Goal: Check status: Check status

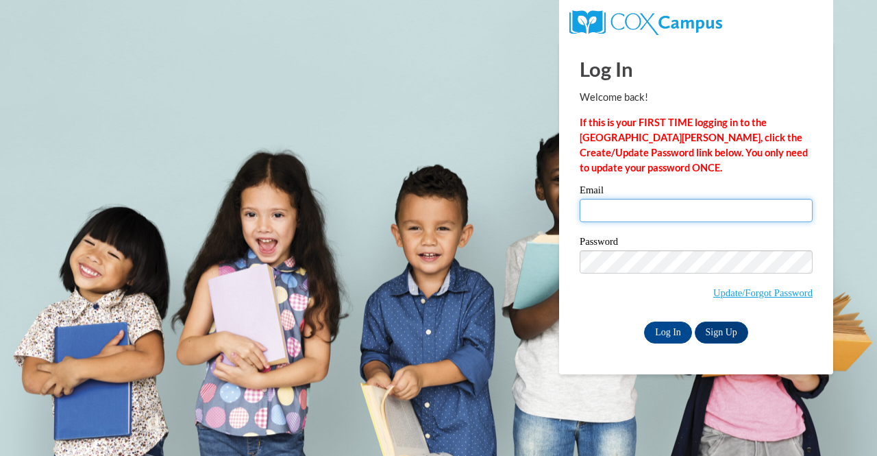
click at [639, 216] on input "Email" at bounding box center [696, 210] width 233 height 23
type input "miward@kippatl.org"
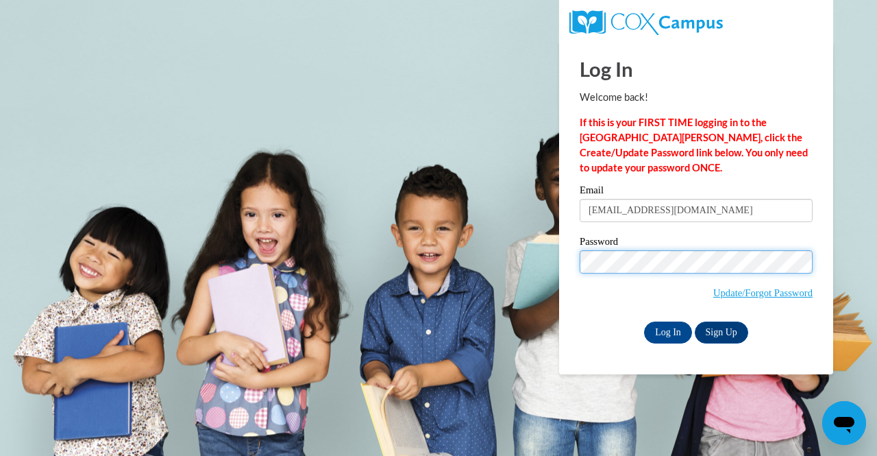
click at [644, 321] on input "Log In" at bounding box center [668, 332] width 48 height 22
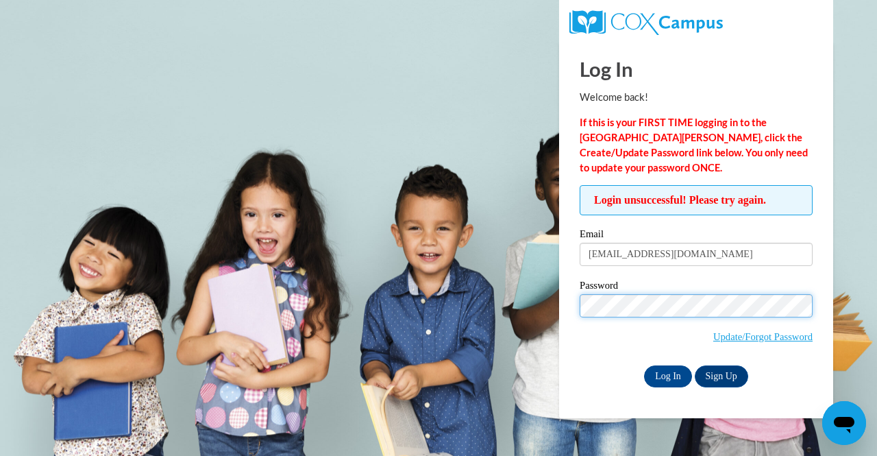
click at [644, 365] on input "Log In" at bounding box center [668, 376] width 48 height 22
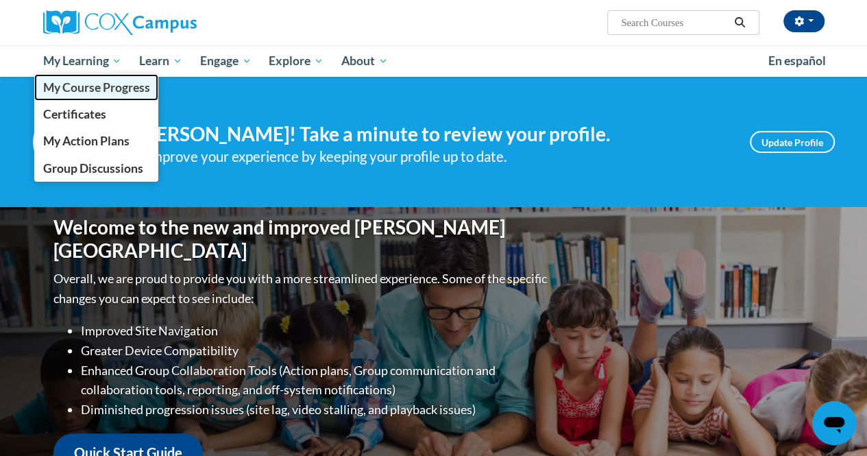
click at [100, 91] on span "My Course Progress" at bounding box center [95, 87] width 107 height 14
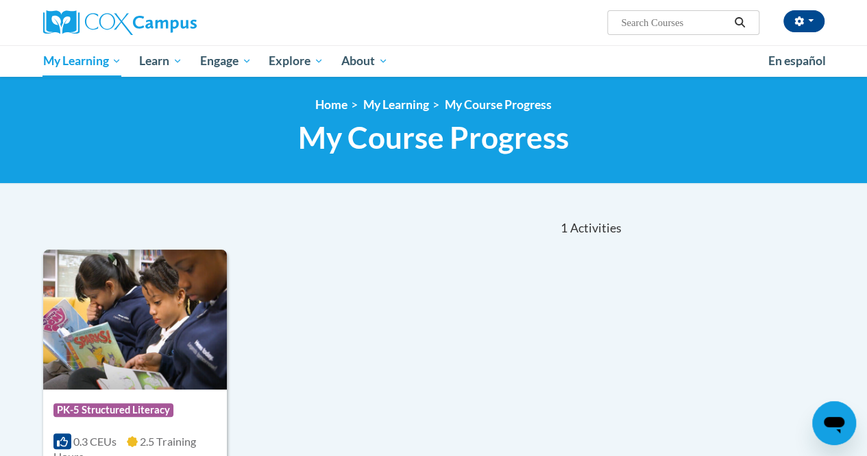
click at [100, 91] on div "<en>Home</en><fr>Accueil</fr><de>Zuhause</de><it>Casa</it><es>Casa</es><pt>Casa…" at bounding box center [433, 130] width 867 height 107
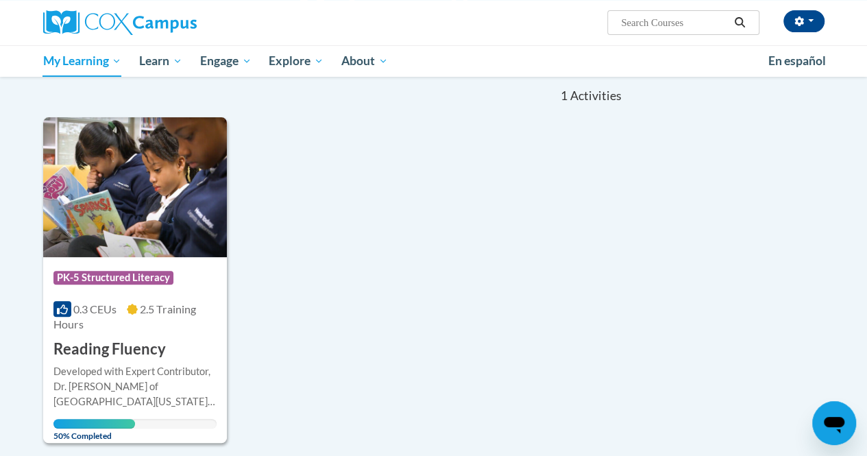
scroll to position [134, 0]
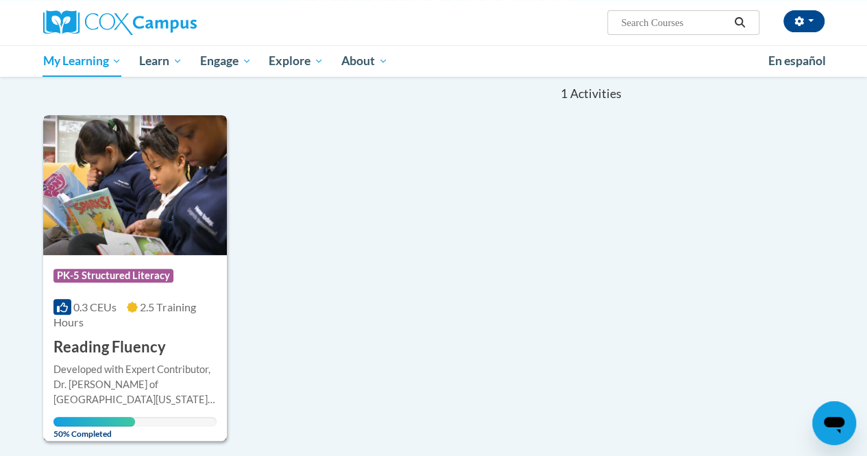
click at [116, 297] on div "Course Category: PK-5 Structured Literacy 0.3 CEUs 2.5 Training Hours COURSE Re…" at bounding box center [135, 306] width 184 height 103
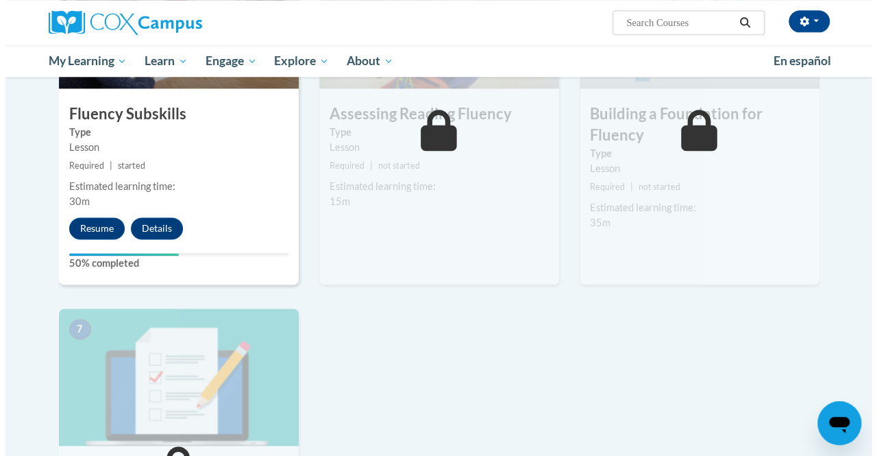
scroll to position [759, 0]
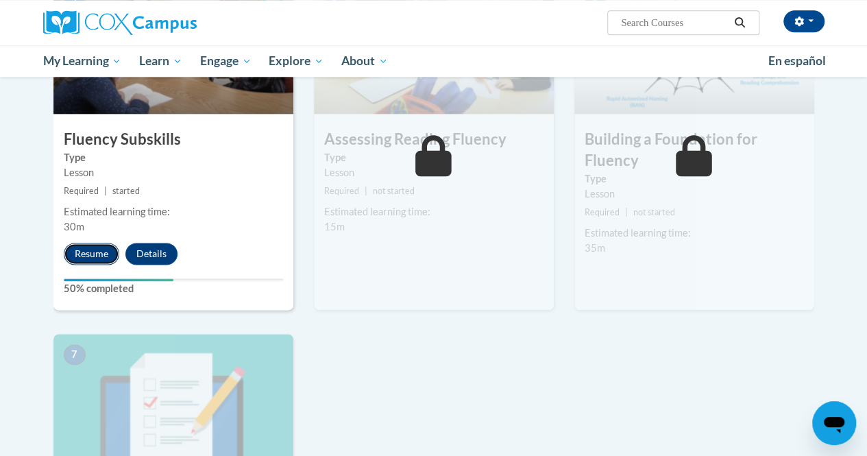
click at [97, 258] on button "Resume" at bounding box center [91, 254] width 55 height 22
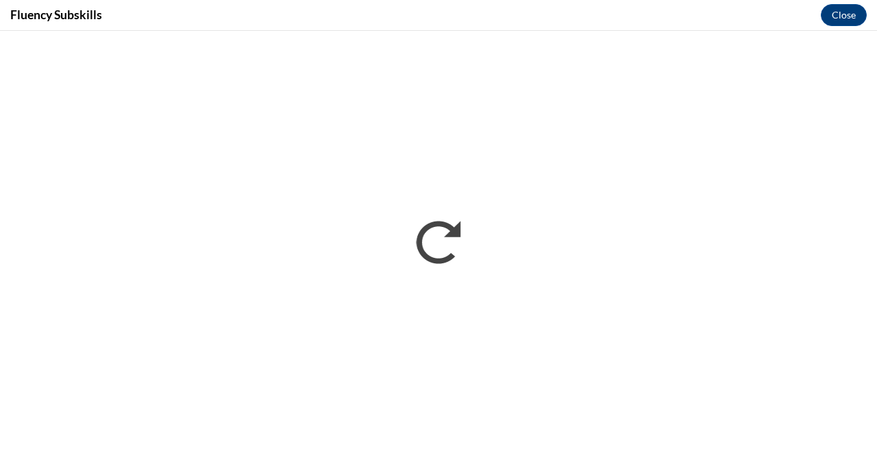
scroll to position [0, 0]
